Goal: Task Accomplishment & Management: Manage account settings

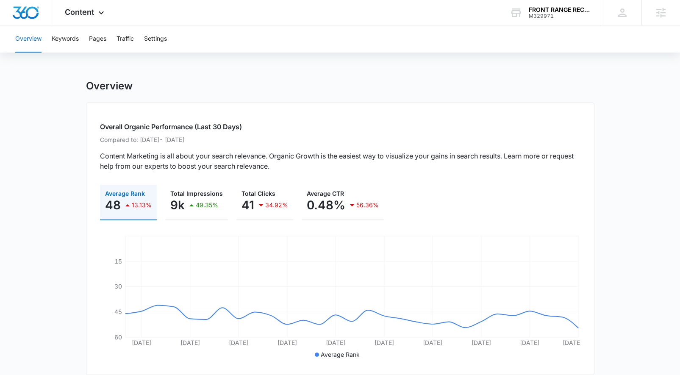
click at [536, 19] on div "FRONT RANGE RECYCLING SERVICES LLC M329971 Your Accounts View All" at bounding box center [550, 12] width 106 height 25
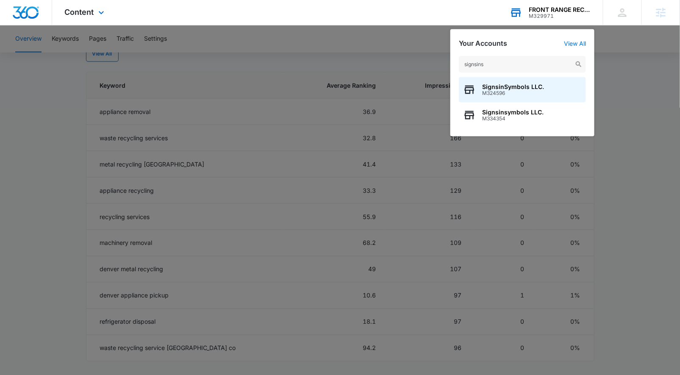
type input "signsins"
click at [501, 98] on div "SignsinSymbols LLC. M324596" at bounding box center [522, 89] width 127 height 25
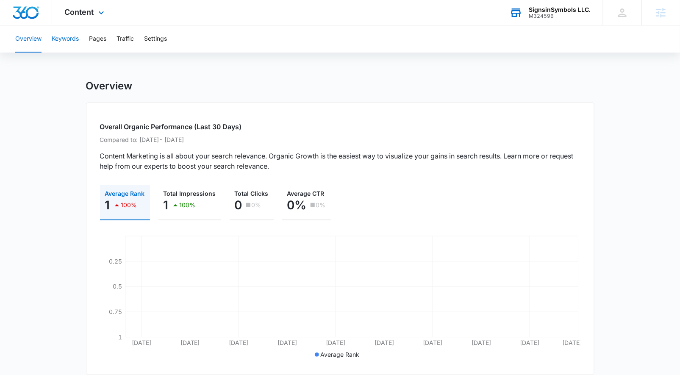
click at [55, 39] on button "Keywords" at bounding box center [65, 38] width 27 height 27
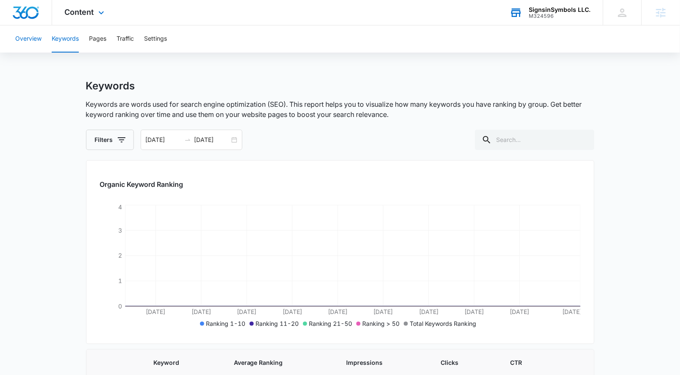
click at [35, 38] on button "Overview" at bounding box center [28, 38] width 26 height 27
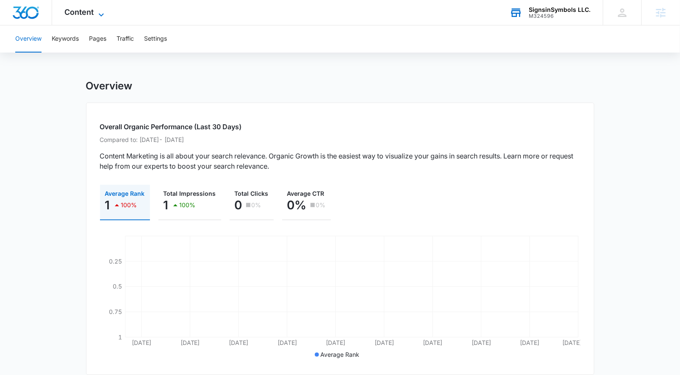
click at [97, 11] on icon at bounding box center [101, 15] width 10 height 10
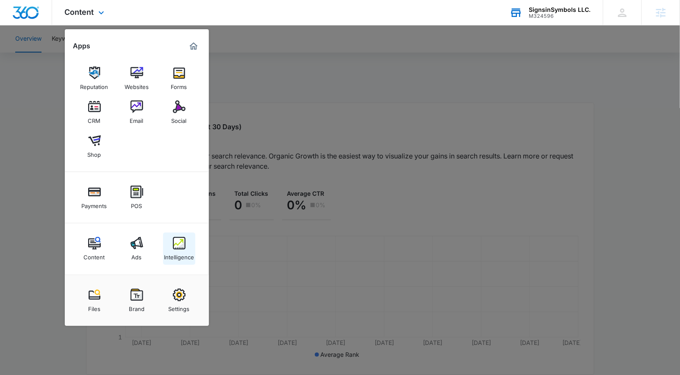
click at [184, 252] on div "Intelligence" at bounding box center [179, 254] width 30 height 11
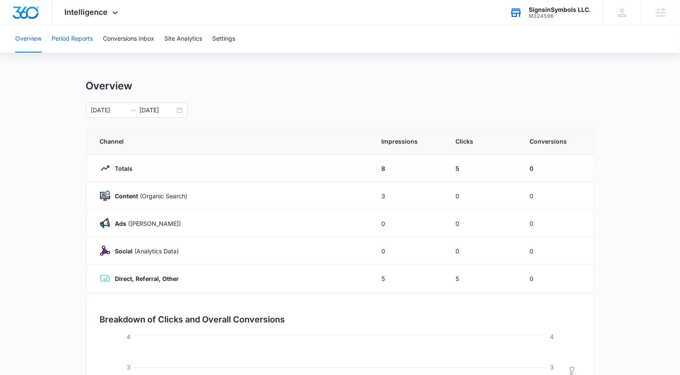
click at [78, 36] on button "Period Reports" at bounding box center [72, 38] width 41 height 27
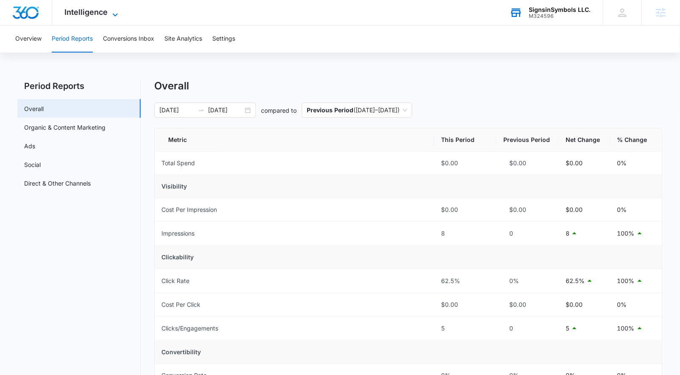
click at [107, 14] on span "Intelligence" at bounding box center [86, 12] width 43 height 9
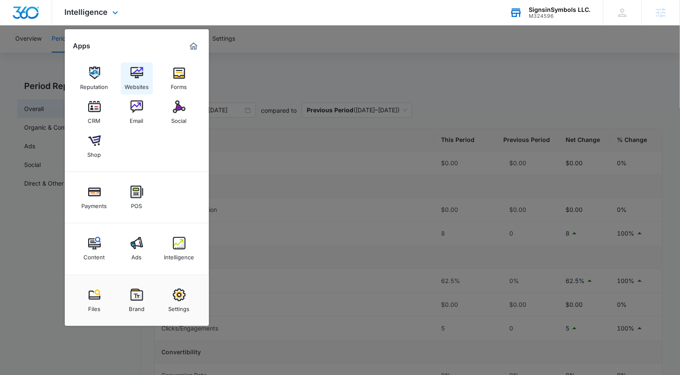
click at [136, 85] on div "Websites" at bounding box center [136, 84] width 24 height 11
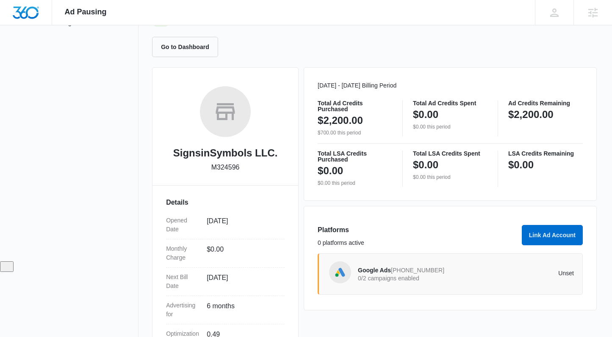
scroll to position [46, 0]
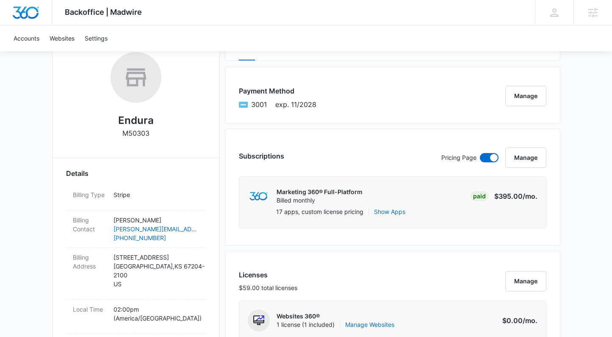
scroll to position [272, 0]
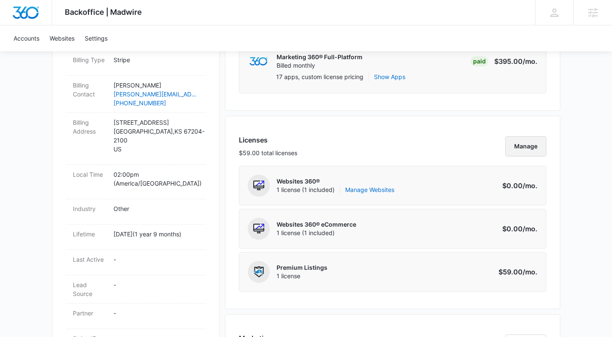
click at [512, 146] on button "Manage" at bounding box center [525, 146] width 41 height 20
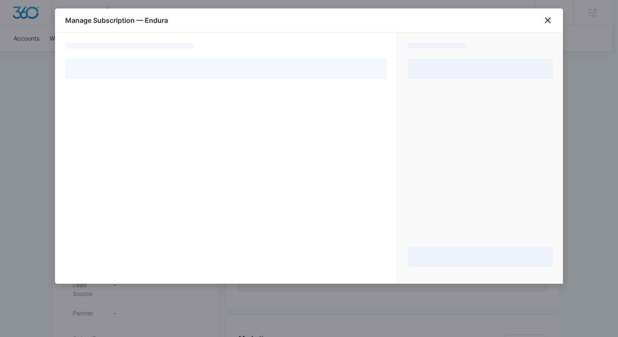
select select "pm_1OVJCjA4n8RTgNjUIH0d9Agj"
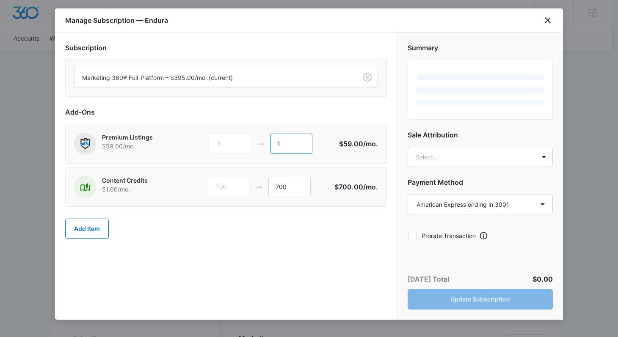
click at [280, 147] on input "1" at bounding box center [291, 144] width 42 height 20
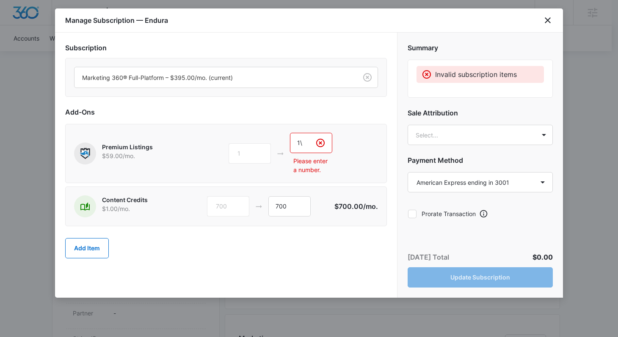
type input "1"
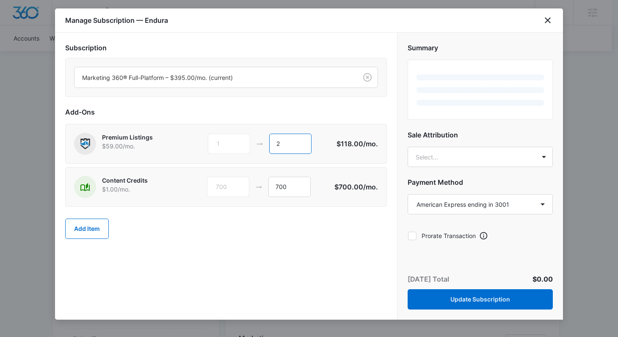
type input "2"
click at [229, 238] on div "Add Item" at bounding box center [226, 228] width 322 height 37
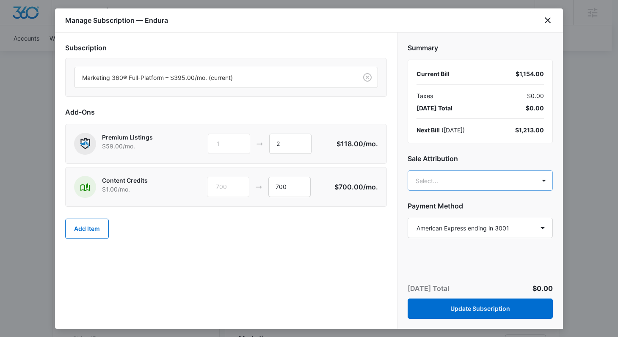
click at [427, 180] on body "Backoffice | Madwire Apps Settings BP Brooke Poulson brooke.poulson@madwire.com…" at bounding box center [309, 320] width 618 height 1184
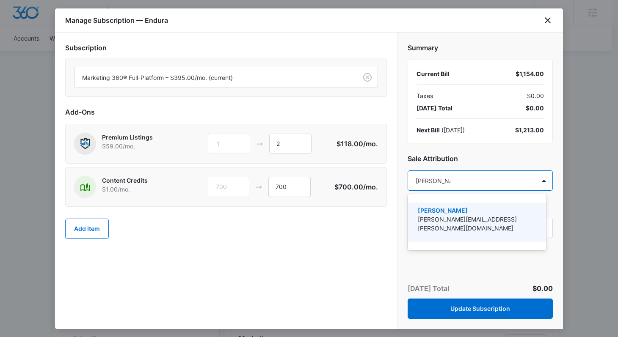
type input "brooke poulson"
click at [454, 218] on p "[PERSON_NAME][EMAIL_ADDRESS][PERSON_NAME][DOMAIN_NAME]" at bounding box center [476, 224] width 117 height 18
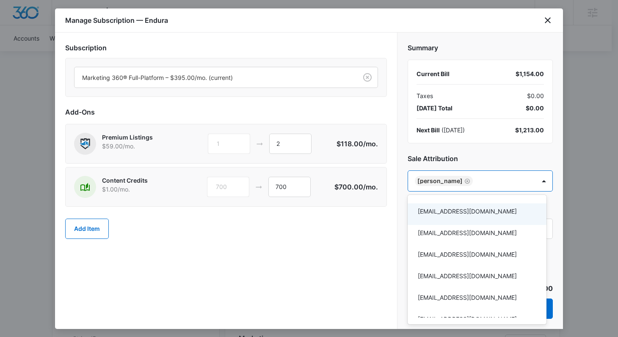
click at [385, 252] on div at bounding box center [309, 168] width 618 height 337
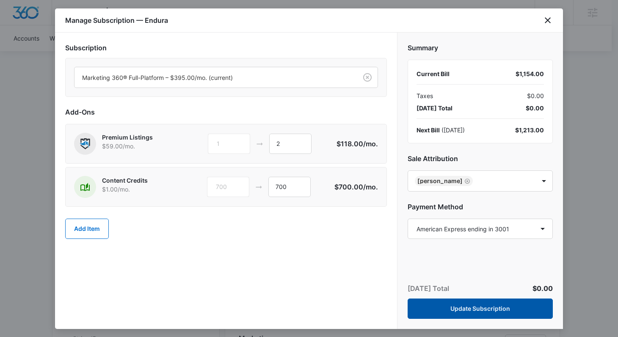
click at [458, 304] on button "Update Subscription" at bounding box center [480, 309] width 145 height 20
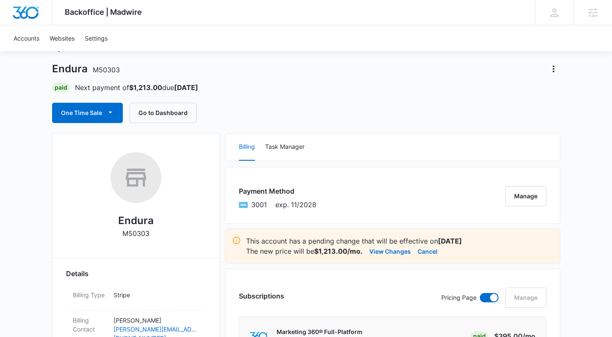
scroll to position [10, 0]
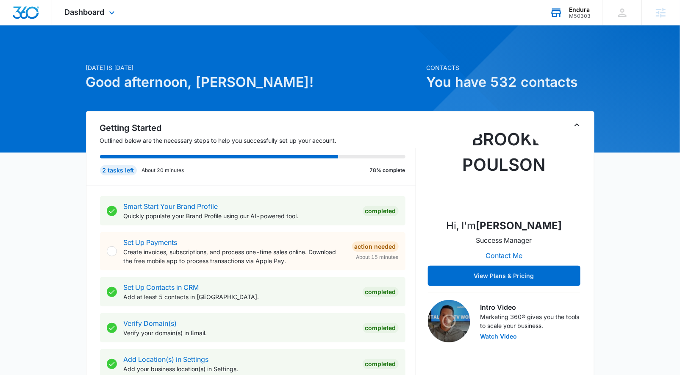
click at [589, 10] on div "Endura" at bounding box center [580, 9] width 22 height 7
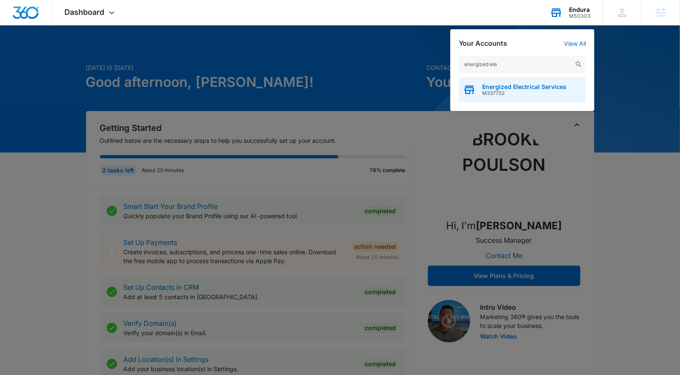
type input "energized ele"
click at [518, 94] on span "M337752" at bounding box center [524, 93] width 84 height 6
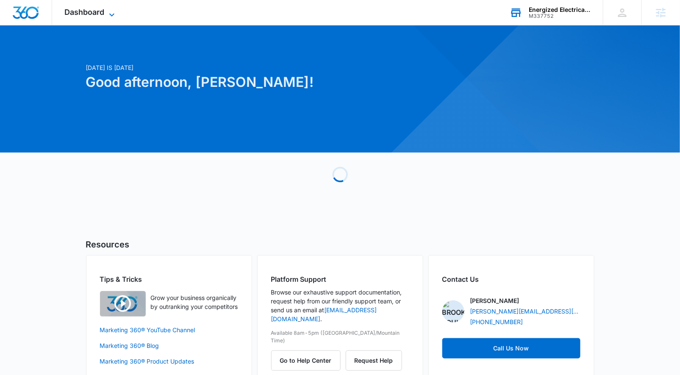
click at [88, 16] on span "Dashboard" at bounding box center [85, 12] width 40 height 9
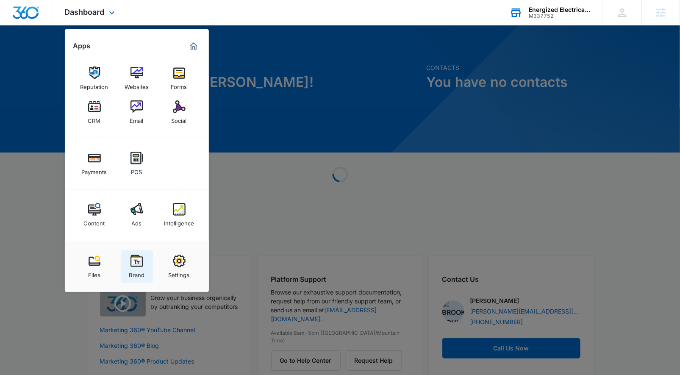
click at [135, 257] on img at bounding box center [136, 260] width 13 height 13
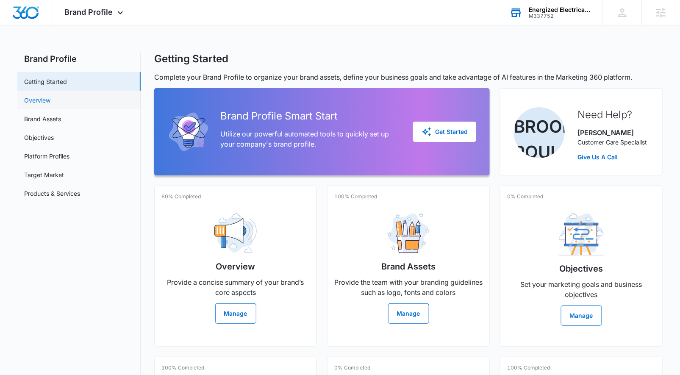
click at [50, 96] on link "Overview" at bounding box center [37, 100] width 26 height 9
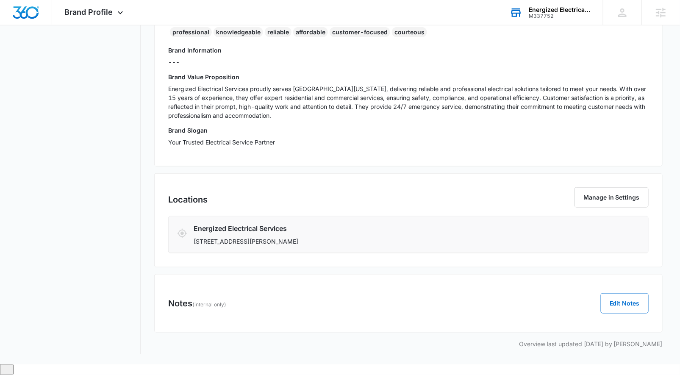
scroll to position [229, 0]
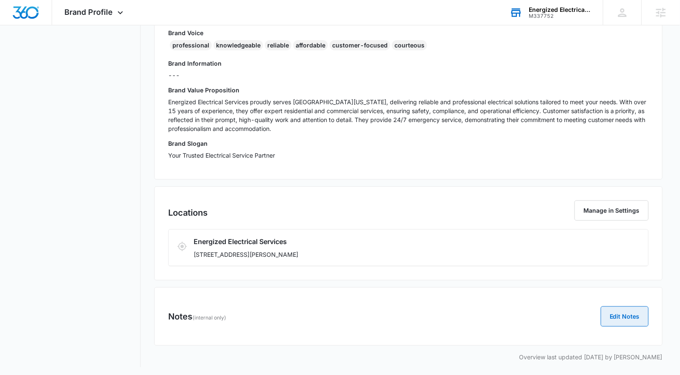
click at [624, 310] on button "Edit Notes" at bounding box center [624, 316] width 48 height 20
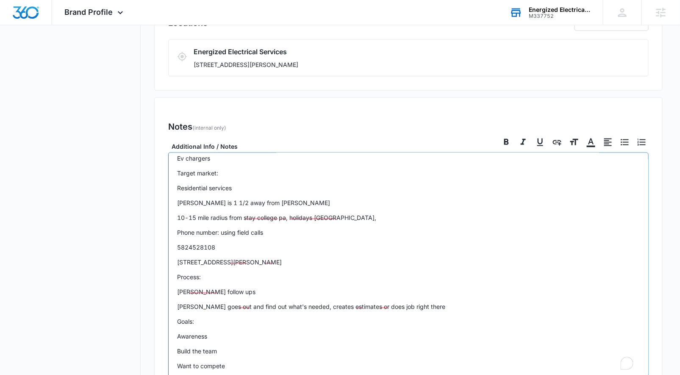
scroll to position [321, 0]
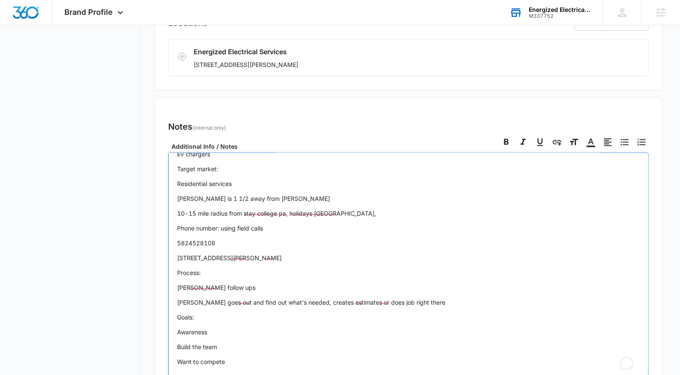
click at [201, 255] on p "2750 coldsmith rd green castle pa 17225" at bounding box center [408, 257] width 462 height 9
click at [225, 254] on p "2750 coldsmith rd green castle pa 17225" at bounding box center [408, 257] width 462 height 9
drag, startPoint x: 230, startPoint y: 256, endPoint x: 194, endPoint y: 253, distance: 36.1
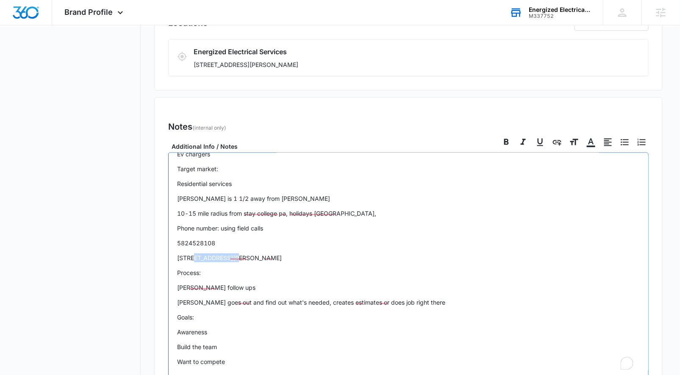
click at [194, 253] on p "2750 coldsmith rd green castle pa 17225" at bounding box center [408, 257] width 462 height 9
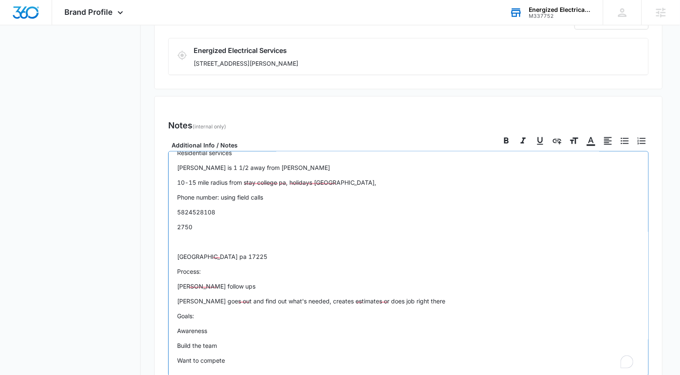
scroll to position [492, 0]
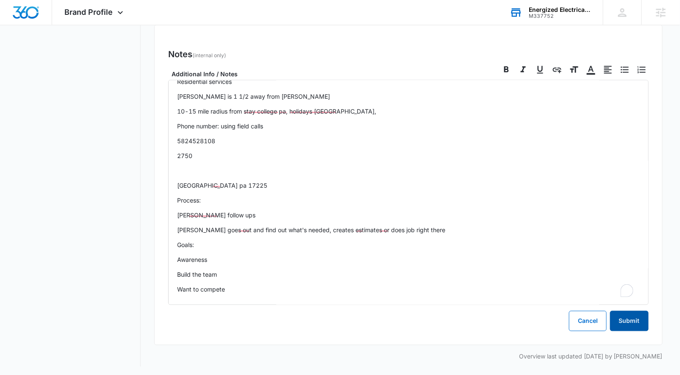
click at [630, 315] on button "Submit" at bounding box center [629, 321] width 39 height 20
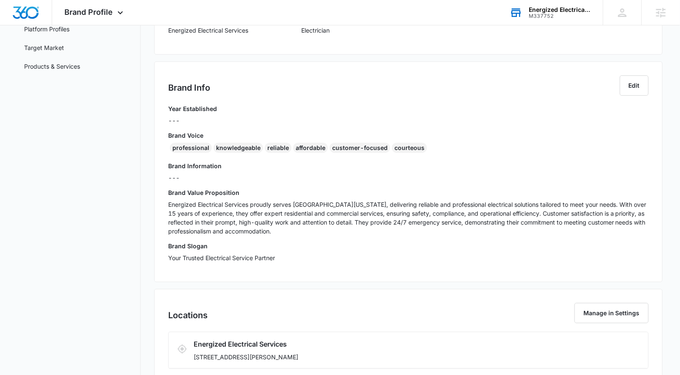
scroll to position [0, 0]
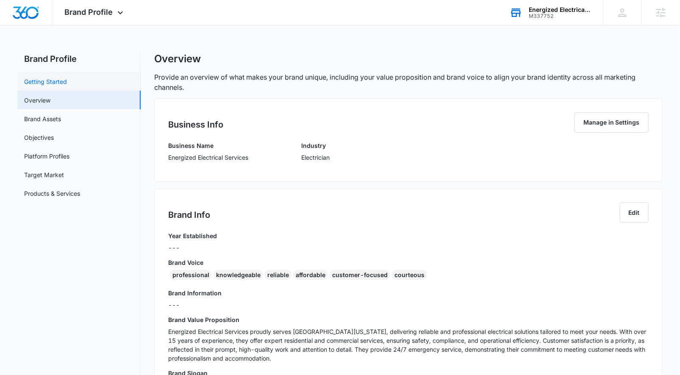
click at [67, 80] on link "Getting Started" at bounding box center [45, 81] width 43 height 9
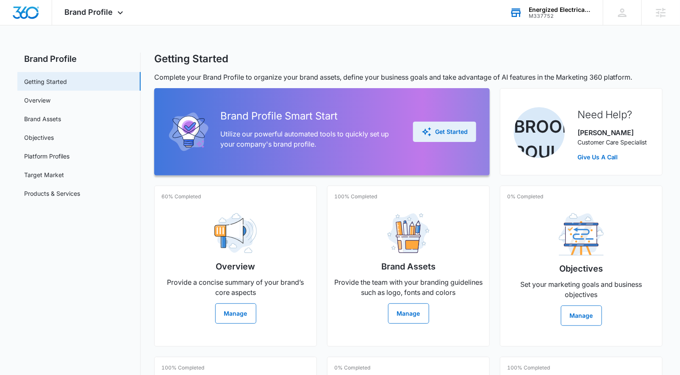
click at [455, 135] on div "Get Started" at bounding box center [444, 132] width 46 height 10
click at [41, 12] on div at bounding box center [26, 12] width 52 height 25
click at [27, 15] on img "Dashboard" at bounding box center [25, 12] width 27 height 13
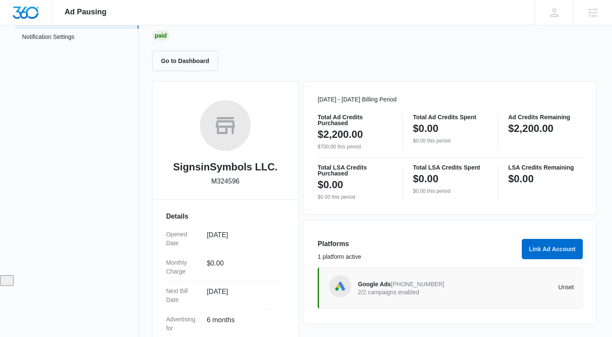
scroll to position [124, 0]
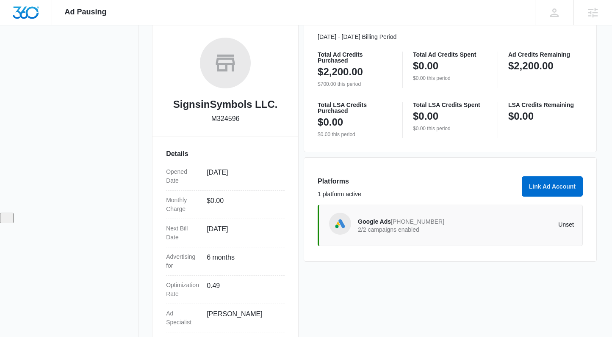
click at [450, 226] on div "Google Ads [PHONE_NUMBER] 2/2 campaigns enabled" at bounding box center [412, 226] width 108 height 18
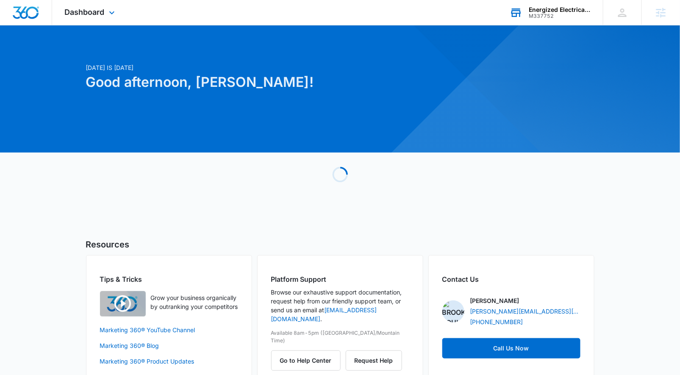
click at [571, 9] on div "Energized Electrical Services" at bounding box center [559, 9] width 62 height 7
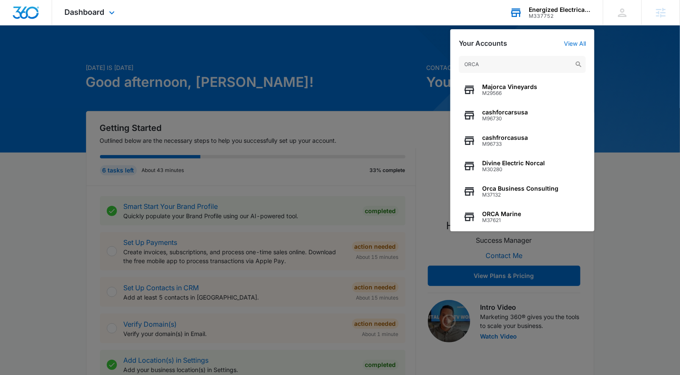
scroll to position [108, 0]
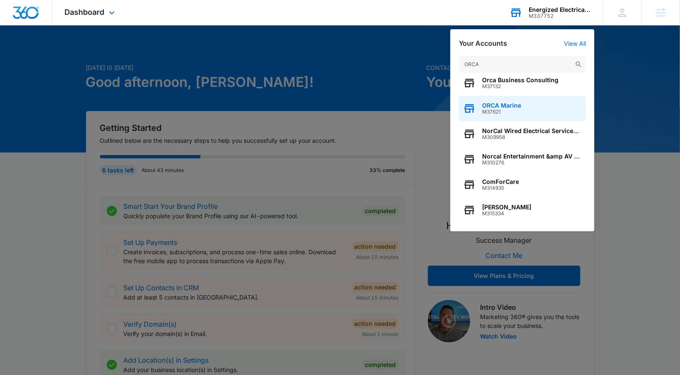
type input "ORCA"
click at [521, 106] on div "ORCA Marine M37621" at bounding box center [522, 108] width 127 height 25
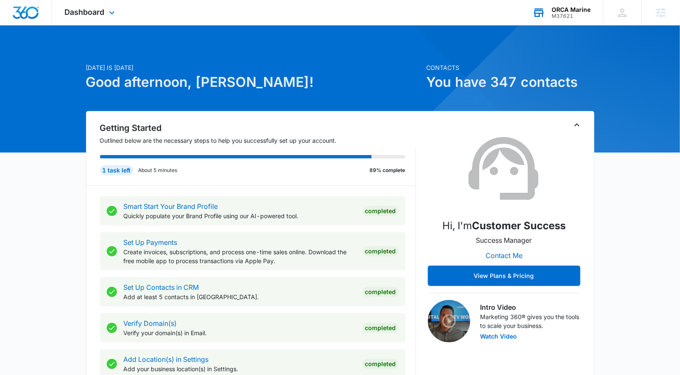
click at [550, 15] on div "ORCA Marine M37621 Your Accounts View All" at bounding box center [561, 12] width 83 height 25
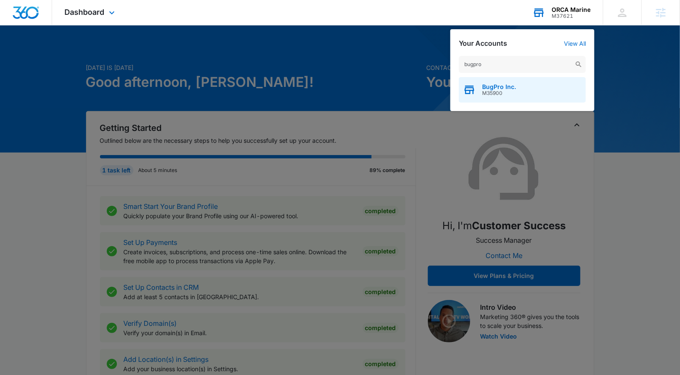
type input "bugpro"
click at [514, 92] on span "M35900" at bounding box center [499, 93] width 34 height 6
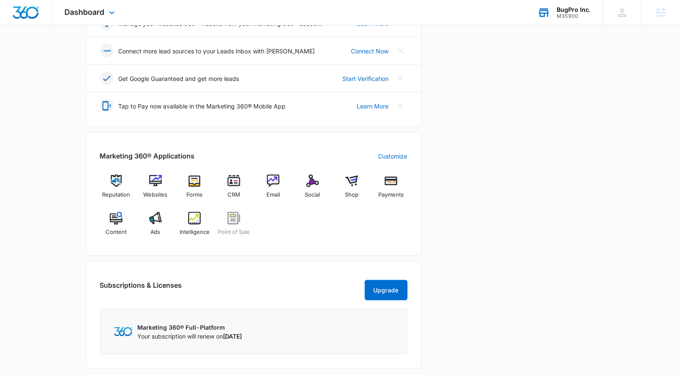
scroll to position [262, 0]
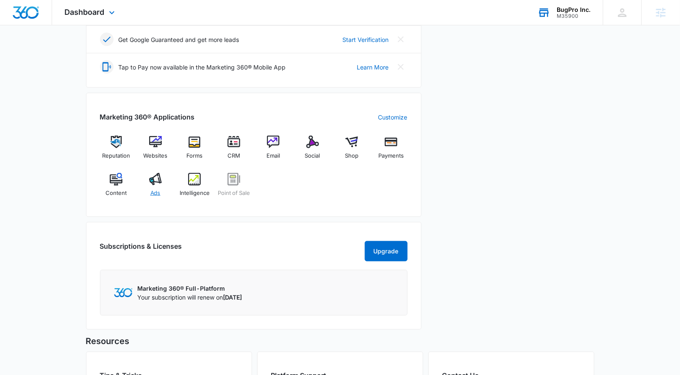
click at [157, 179] on img at bounding box center [155, 179] width 13 height 13
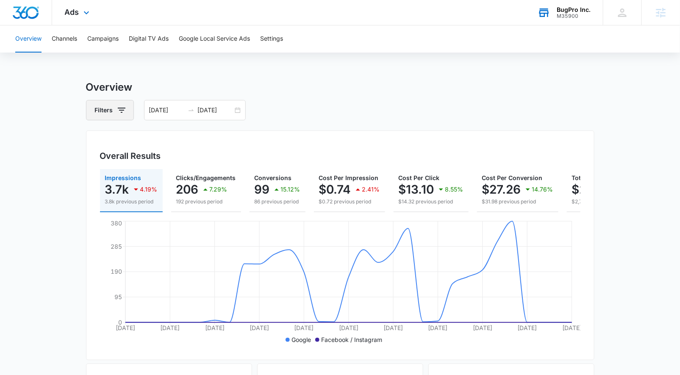
click at [123, 111] on icon "button" at bounding box center [121, 110] width 10 height 10
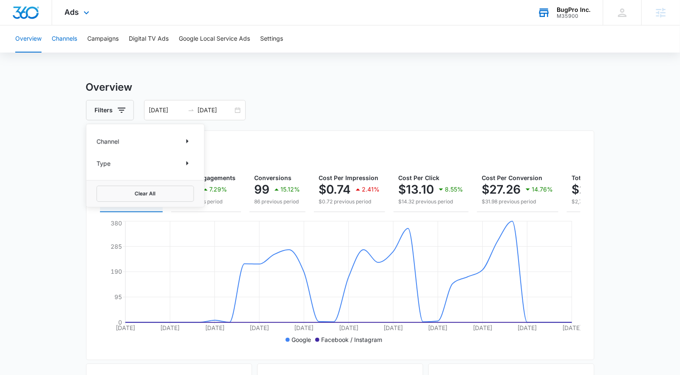
click at [74, 39] on button "Channels" at bounding box center [64, 38] width 25 height 27
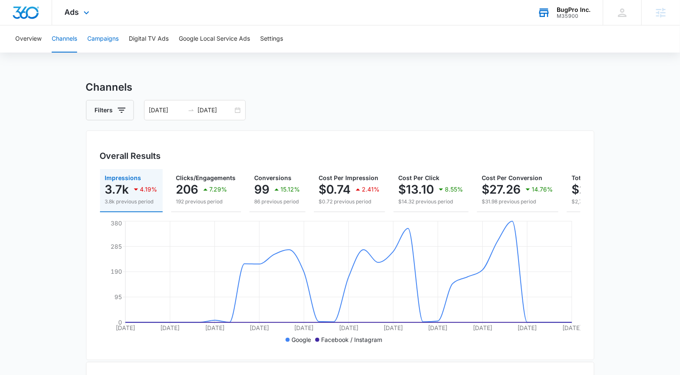
click at [112, 43] on button "Campaigns" at bounding box center [102, 38] width 31 height 27
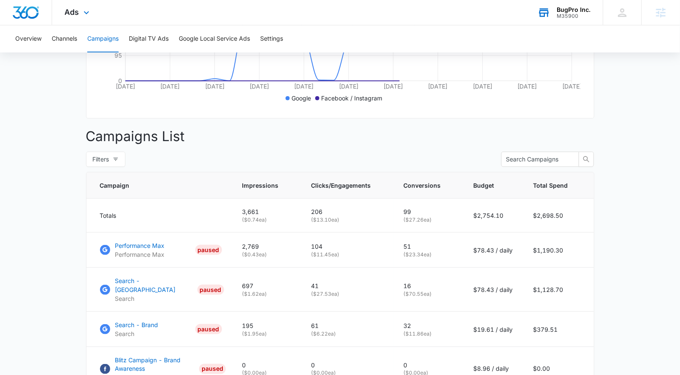
scroll to position [292, 0]
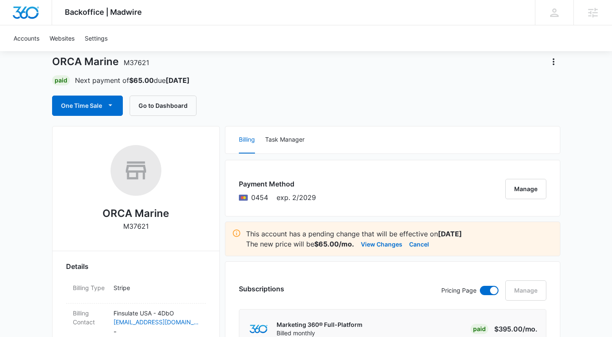
scroll to position [21, 0]
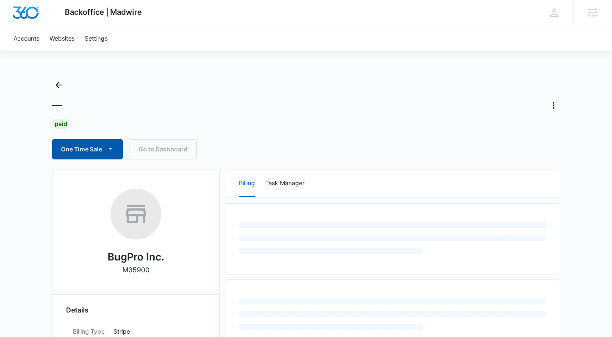
click at [67, 152] on button "One Time Sale" at bounding box center [87, 149] width 71 height 20
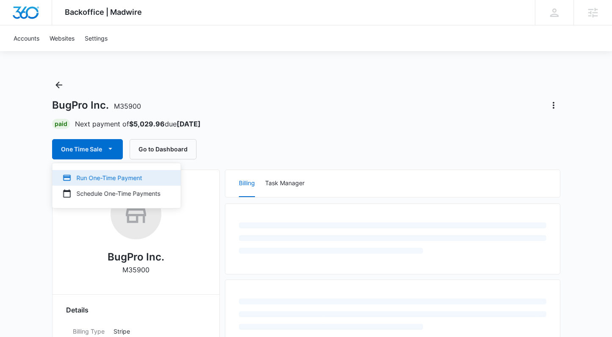
click at [130, 183] on button "Run One-Time Payment" at bounding box center [117, 178] width 128 height 16
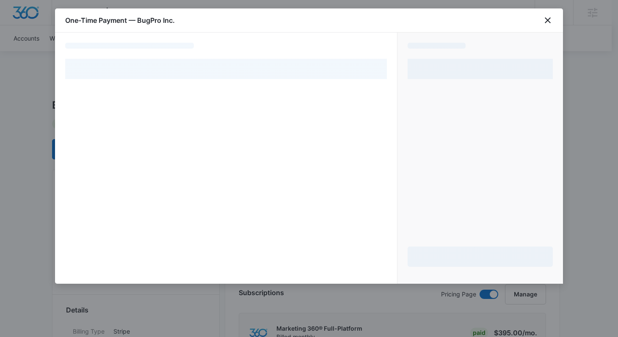
select select "pm_1MtF0WA4n8RTgNjUuOO4WavA"
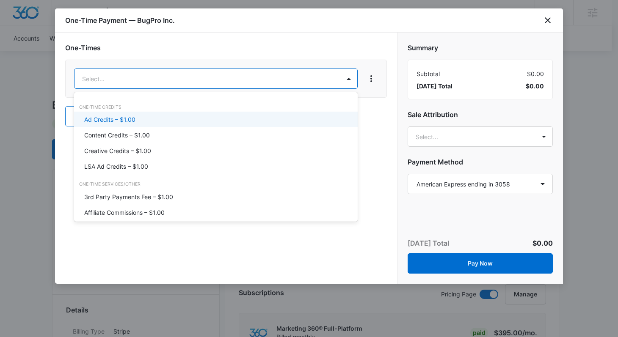
click at [176, 119] on div "Ad Credits – $1.00" at bounding box center [215, 119] width 262 height 9
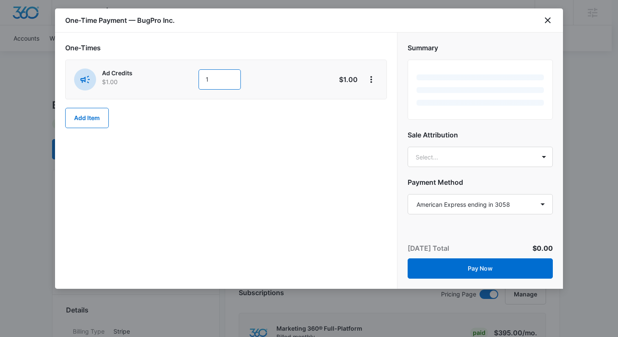
drag, startPoint x: 228, startPoint y: 85, endPoint x: 197, endPoint y: 80, distance: 31.7
click at [197, 81] on div "Ad Credits $1.00 1" at bounding box center [196, 80] width 244 height 22
type input "500"
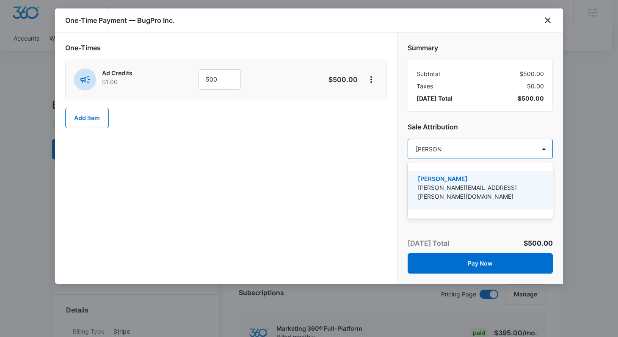
type input "brooke po"
drag, startPoint x: 445, startPoint y: 189, endPoint x: 358, endPoint y: 202, distance: 88.5
click at [445, 189] on p "[PERSON_NAME][EMAIL_ADDRESS][PERSON_NAME][DOMAIN_NAME]" at bounding box center [479, 192] width 123 height 18
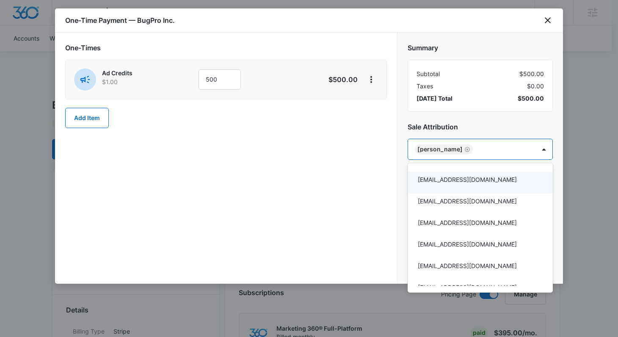
click at [358, 201] on div at bounding box center [309, 168] width 618 height 337
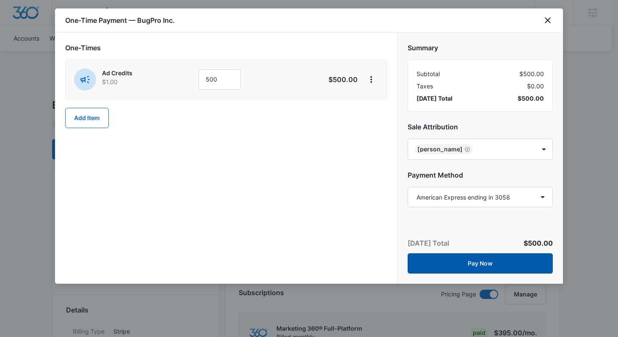
click at [459, 263] on button "Pay Now" at bounding box center [480, 264] width 145 height 20
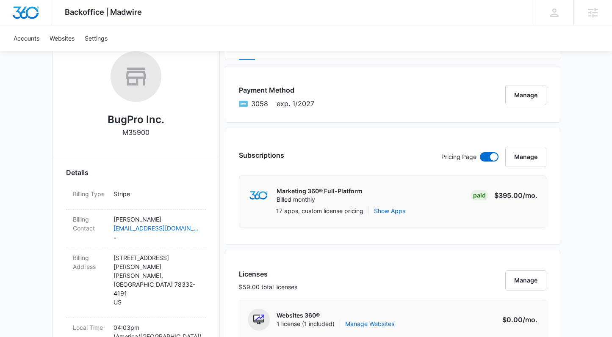
scroll to position [136, 0]
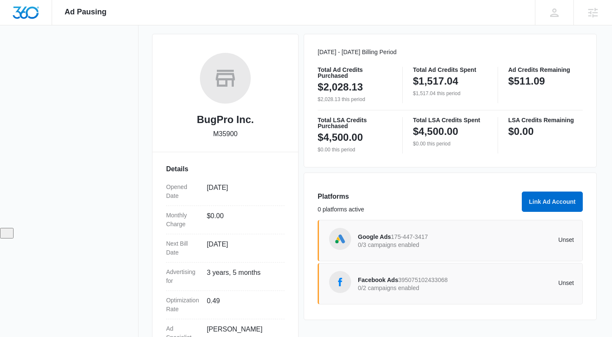
scroll to position [108, 0]
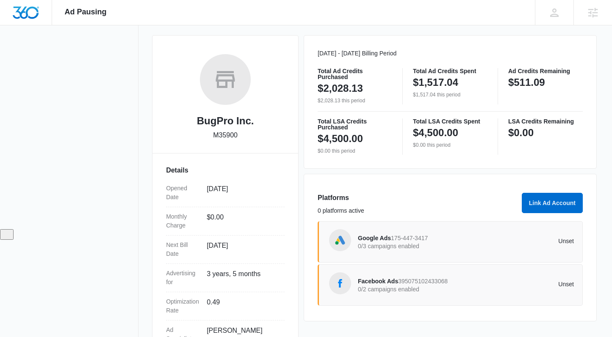
click at [396, 243] on p "0/3 campaigns enabled" at bounding box center [412, 246] width 108 height 6
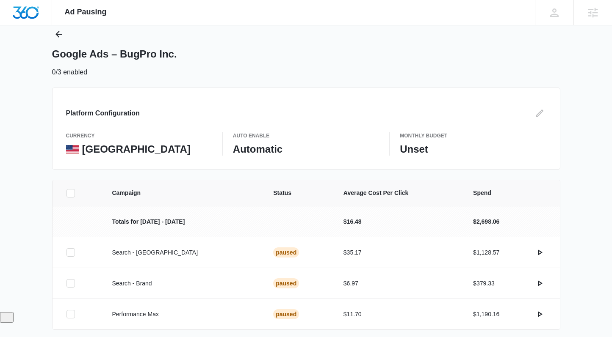
scroll to position [57, 0]
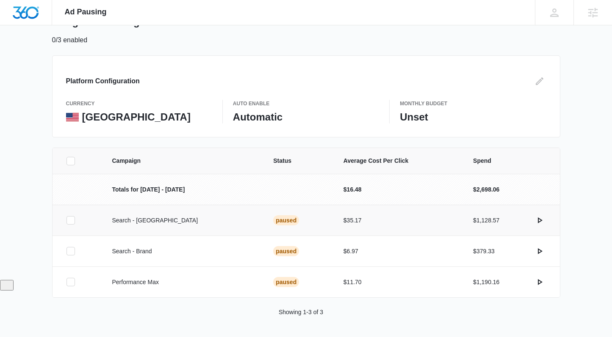
click at [68, 222] on icon at bounding box center [71, 221] width 8 height 8
click at [66, 221] on input "checkbox" at bounding box center [66, 221] width 0 height 0
drag, startPoint x: 73, startPoint y: 251, endPoint x: 71, endPoint y: 262, distance: 11.2
click at [72, 251] on icon at bounding box center [71, 252] width 8 height 8
click at [66, 252] on input "checkbox" at bounding box center [66, 252] width 0 height 0
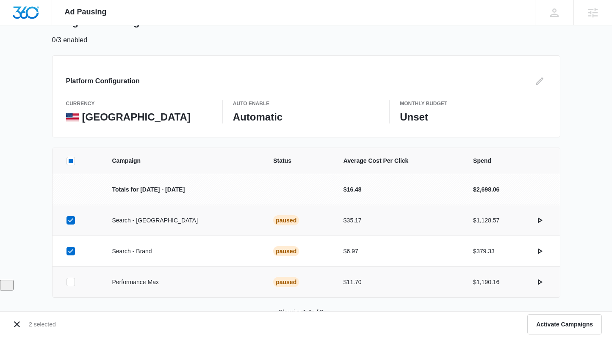
click at [67, 279] on icon at bounding box center [71, 283] width 8 height 8
click at [66, 282] on input "checkbox" at bounding box center [66, 282] width 0 height 0
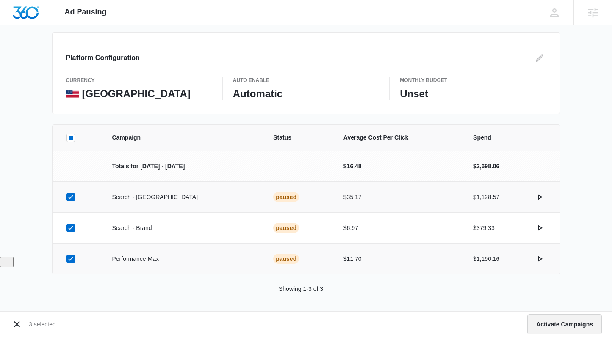
scroll to position [83, 0]
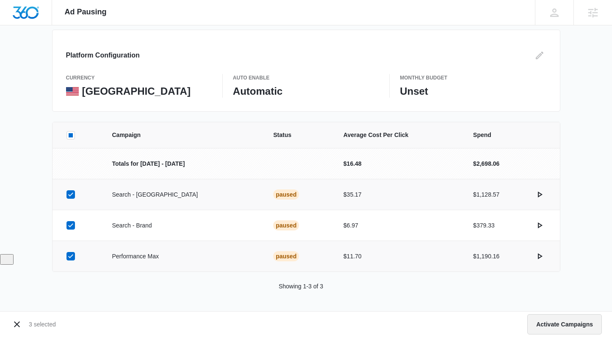
click at [542, 322] on button "Activate Campaigns" at bounding box center [564, 325] width 75 height 20
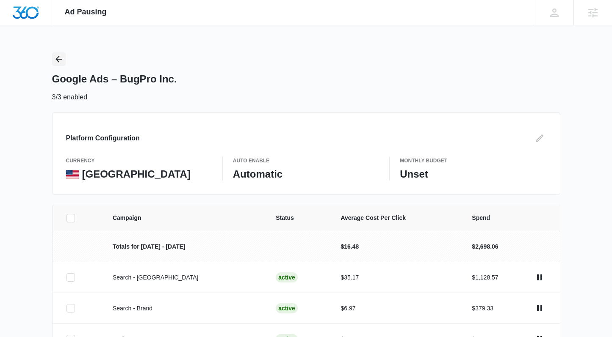
click at [61, 57] on icon "Back" at bounding box center [59, 59] width 10 height 10
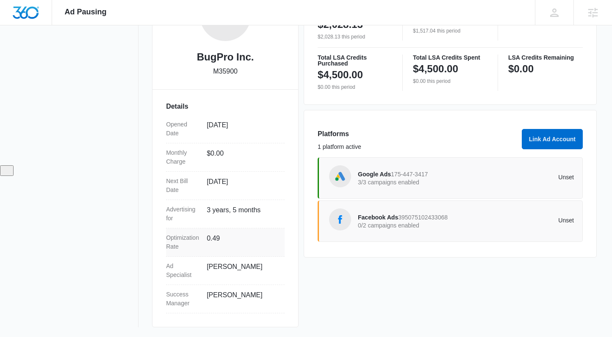
scroll to position [172, 0]
click at [414, 221] on span "395075102433068" at bounding box center [423, 217] width 50 height 7
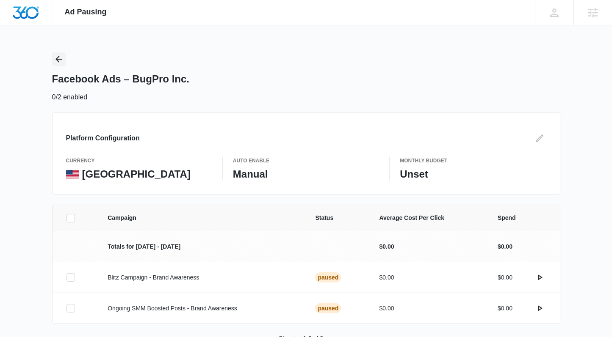
click at [61, 60] on icon "Back" at bounding box center [59, 59] width 10 height 10
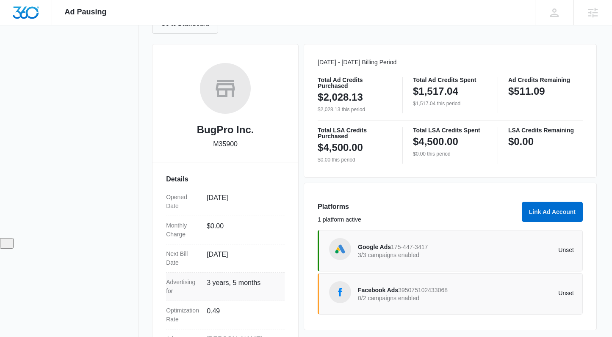
scroll to position [172, 0]
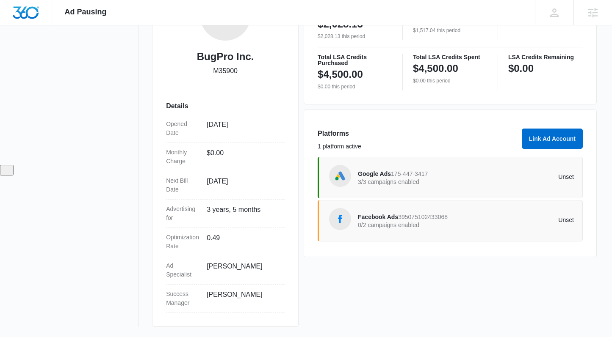
click at [448, 158] on div "Google Ads 175-447-3417 3/3 campaigns enabled Unset" at bounding box center [450, 177] width 265 height 41
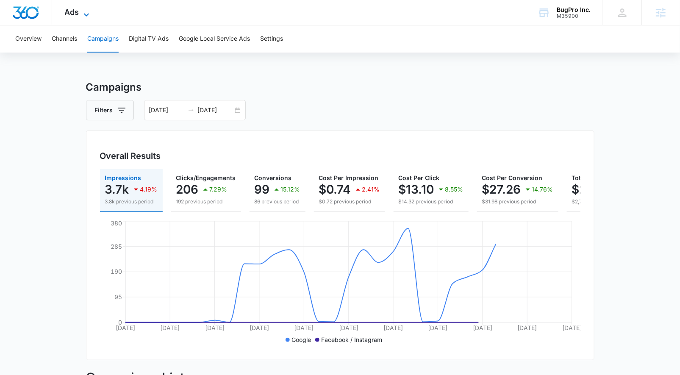
click at [88, 15] on icon at bounding box center [86, 15] width 10 height 10
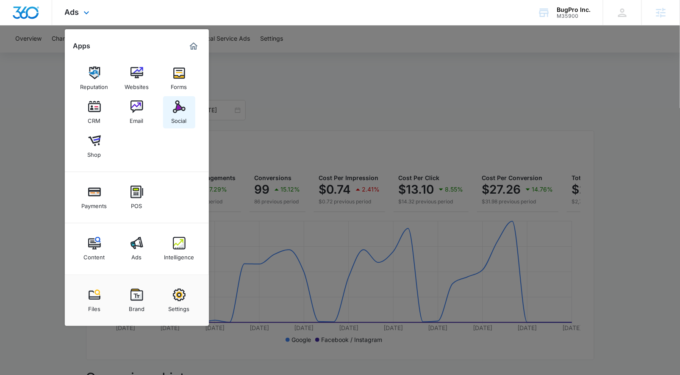
click at [180, 116] on div "Social" at bounding box center [178, 118] width 15 height 11
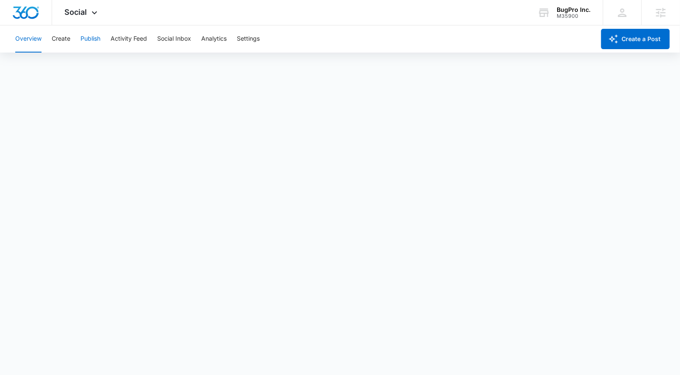
click at [94, 30] on button "Publish" at bounding box center [90, 38] width 20 height 27
